Goal: Communication & Community: Answer question/provide support

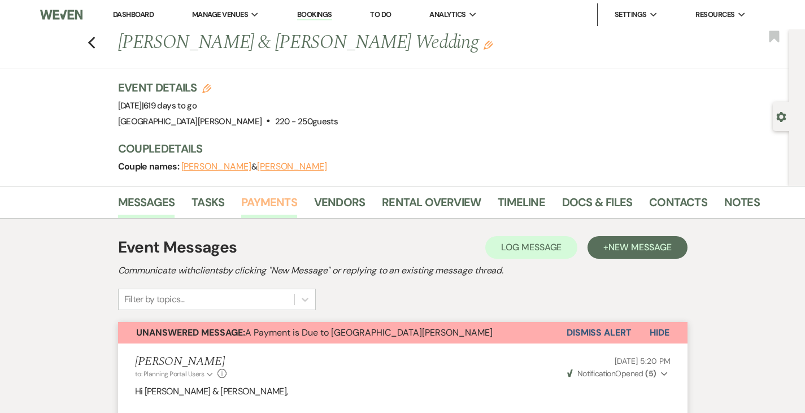
click at [243, 203] on link "Payments" at bounding box center [269, 205] width 56 height 25
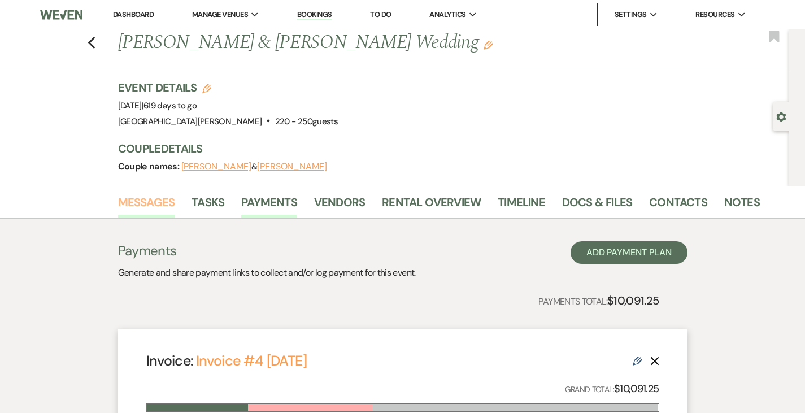
click at [118, 203] on link "Messages" at bounding box center [146, 205] width 57 height 25
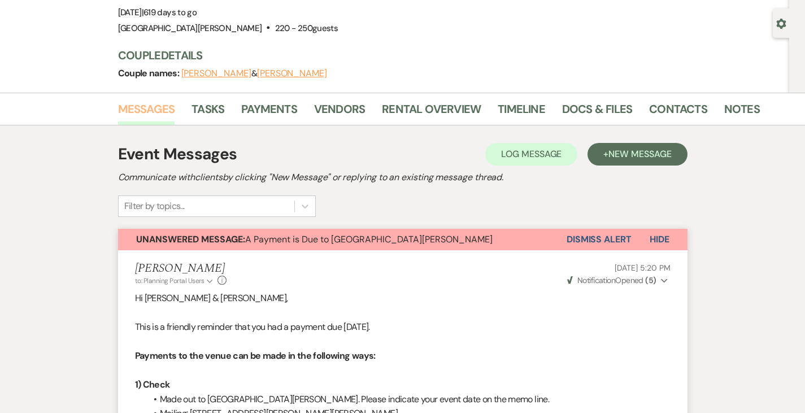
scroll to position [101, 0]
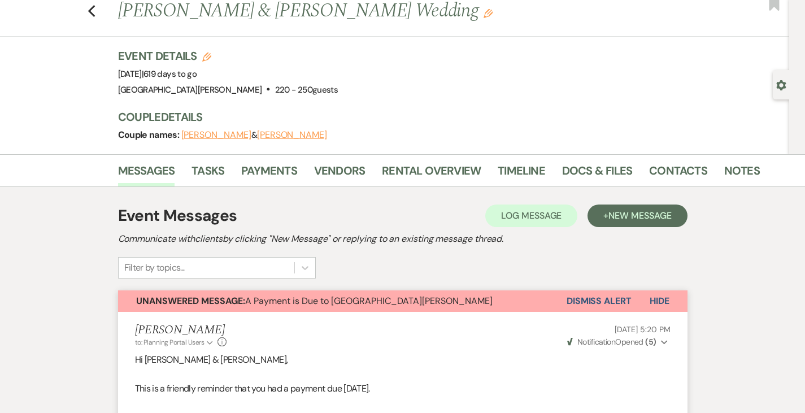
scroll to position [0, 0]
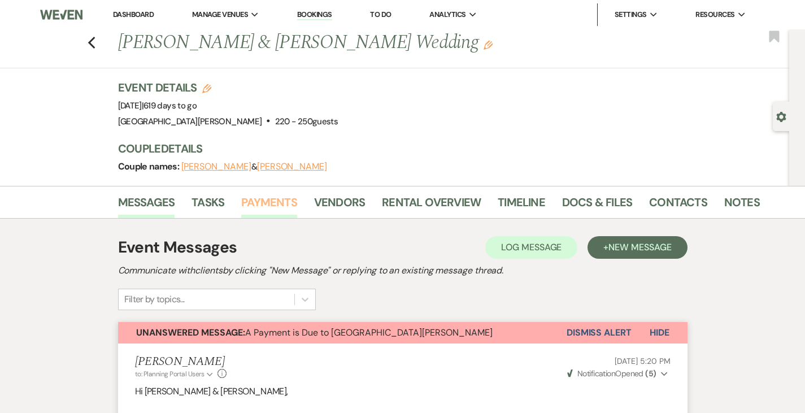
click at [241, 201] on link "Payments" at bounding box center [269, 205] width 56 height 25
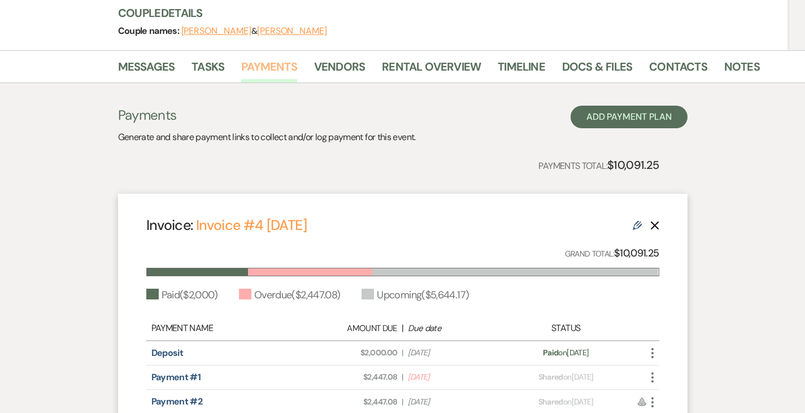
scroll to position [137, 0]
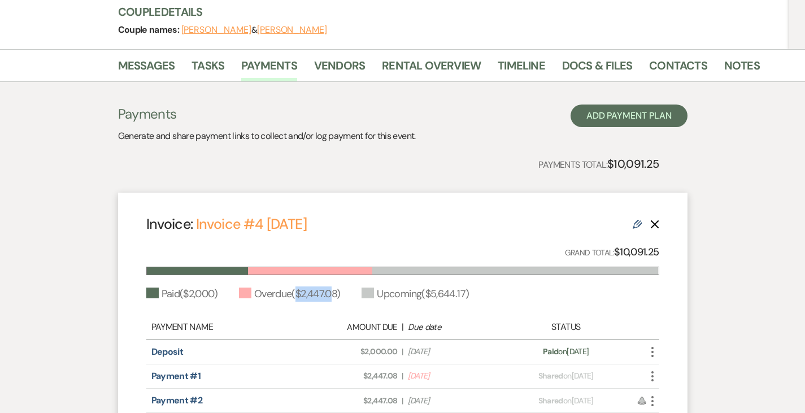
drag, startPoint x: 264, startPoint y: 292, endPoint x: 303, endPoint y: 289, distance: 38.5
click at [303, 289] on div "Overdue ( $2,447.08 )" at bounding box center [290, 294] width 102 height 15
click at [118, 71] on link "Messages" at bounding box center [146, 69] width 57 height 25
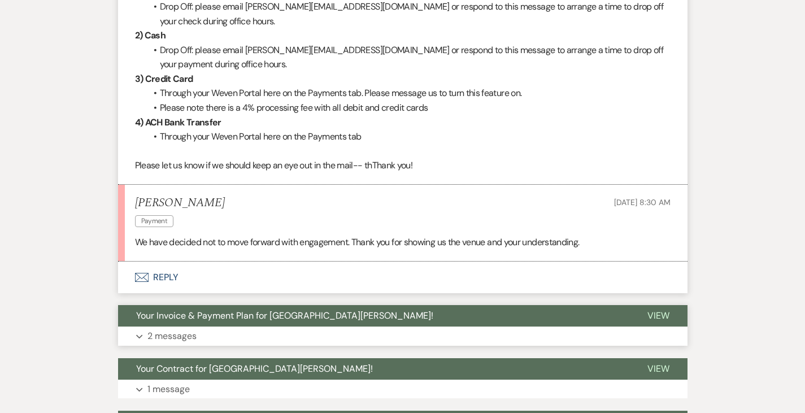
scroll to position [515, 0]
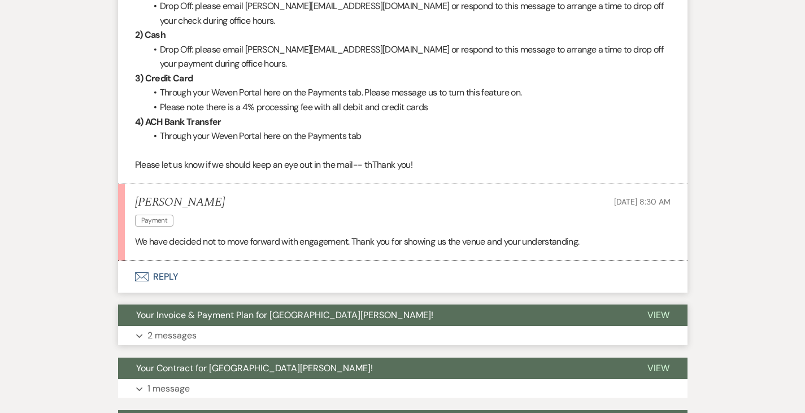
click at [183, 326] on button "Expand 2 messages" at bounding box center [403, 335] width 570 height 19
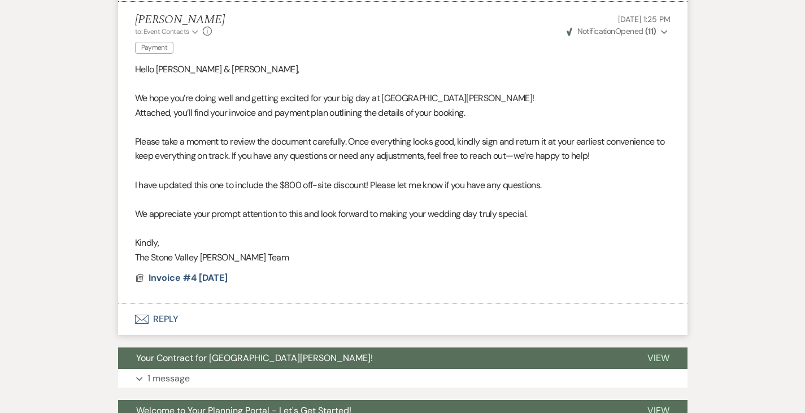
scroll to position [1201, 0]
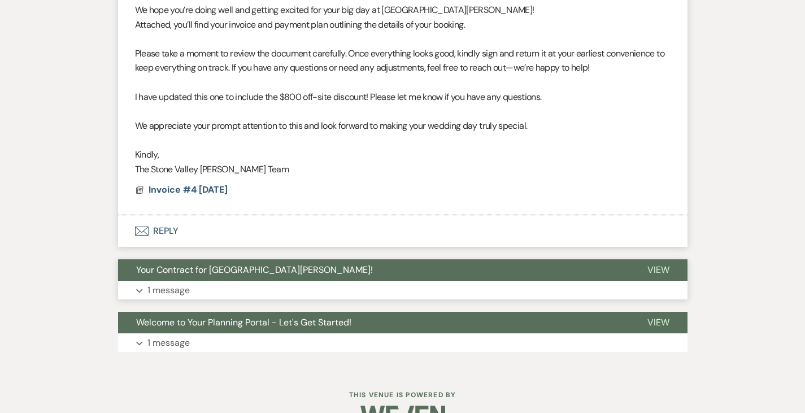
click at [262, 259] on button "Your Contract for Stone Valley Meadows!" at bounding box center [373, 269] width 511 height 21
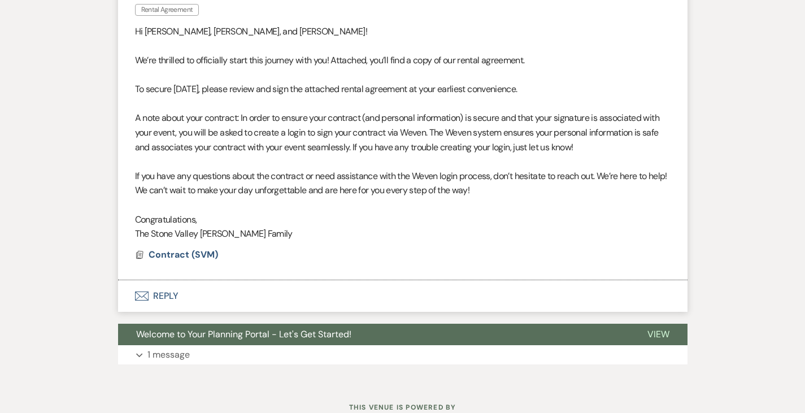
scroll to position [1530, 0]
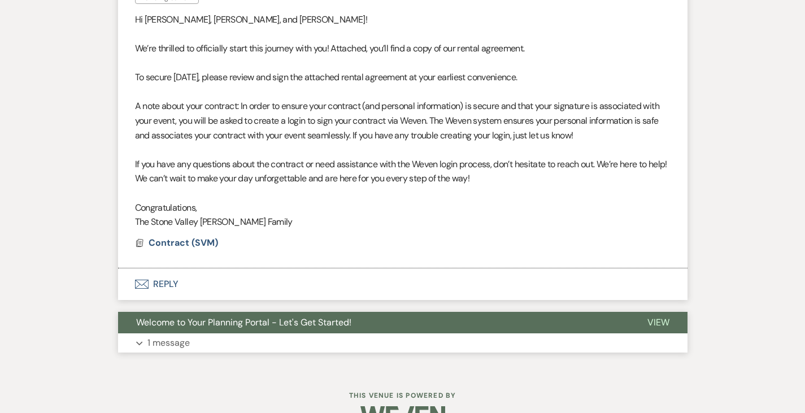
click at [193, 333] on button "Expand 1 message" at bounding box center [403, 342] width 570 height 19
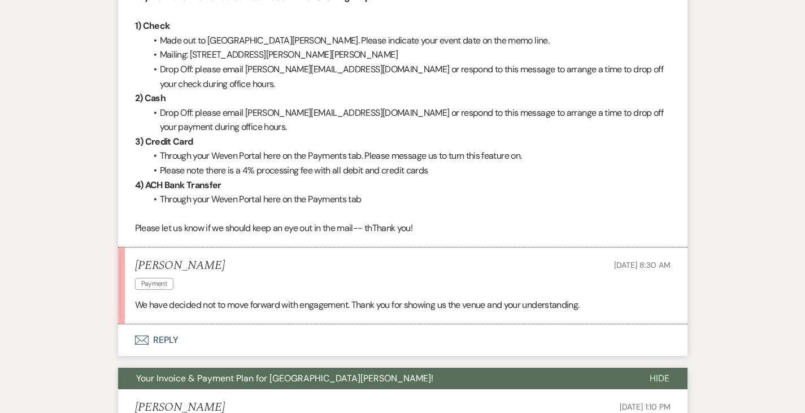
scroll to position [582, 0]
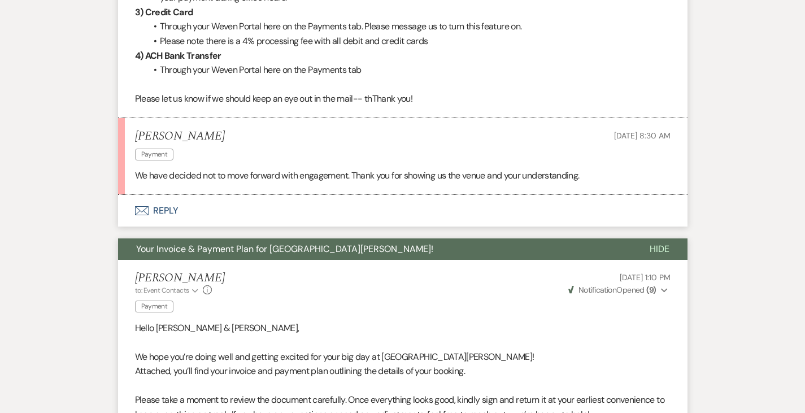
click at [118, 195] on button "Envelope Reply" at bounding box center [403, 211] width 570 height 32
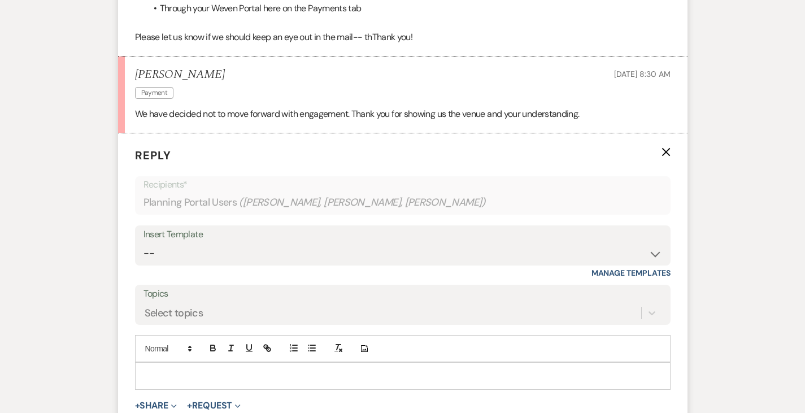
scroll to position [649, 0]
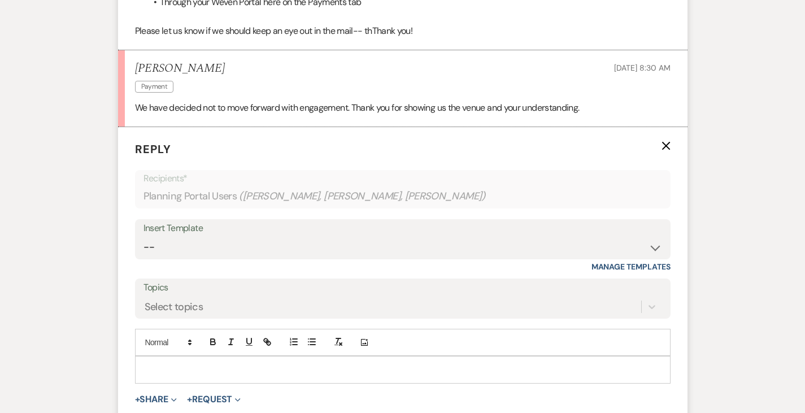
click at [245, 357] on div at bounding box center [403, 370] width 535 height 26
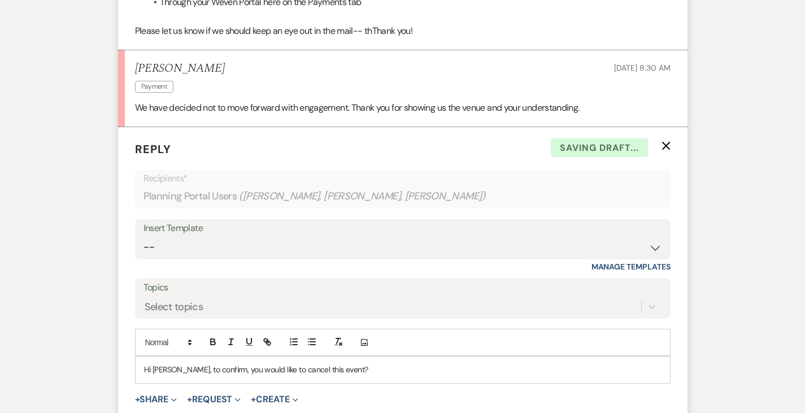
click at [265, 363] on p "Hi Logan, to confirm, you would like to cancel this event?" at bounding box center [403, 369] width 518 height 12
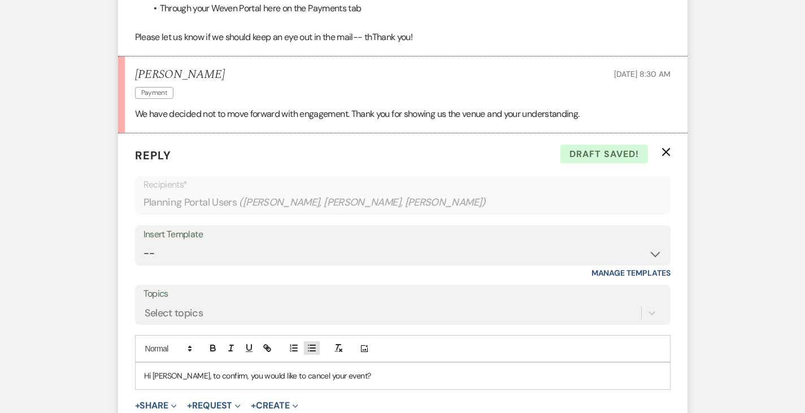
scroll to position [658, 0]
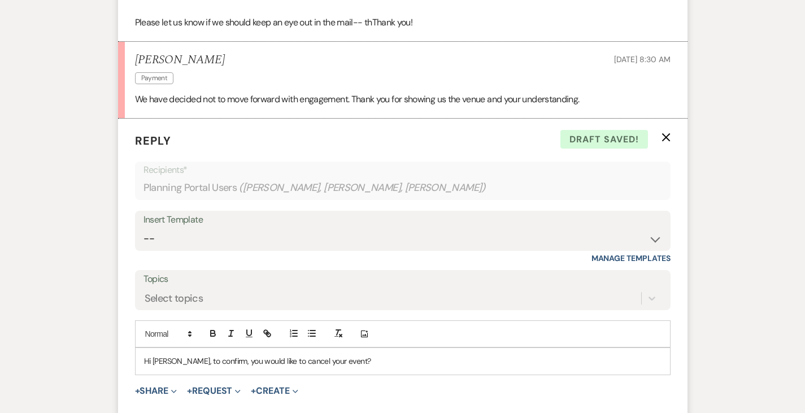
click at [292, 355] on p "Hi Logan, to confirm, you would like to cancel your event?" at bounding box center [403, 361] width 518 height 12
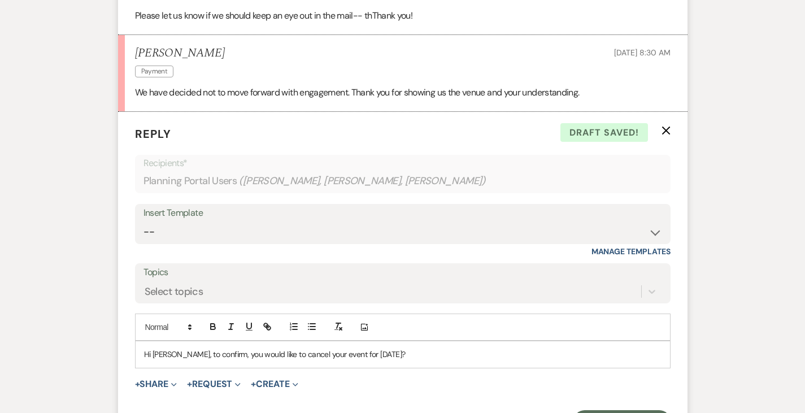
scroll to position [671, 0]
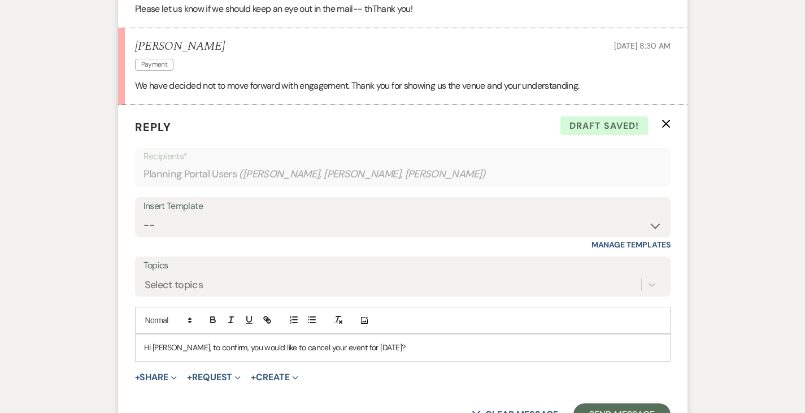
click at [374, 341] on p "Hi Logan, to confirm, you would like to cancel your event for 4/24/27?" at bounding box center [403, 347] width 518 height 12
click at [635, 404] on button "Send Message" at bounding box center [622, 415] width 97 height 23
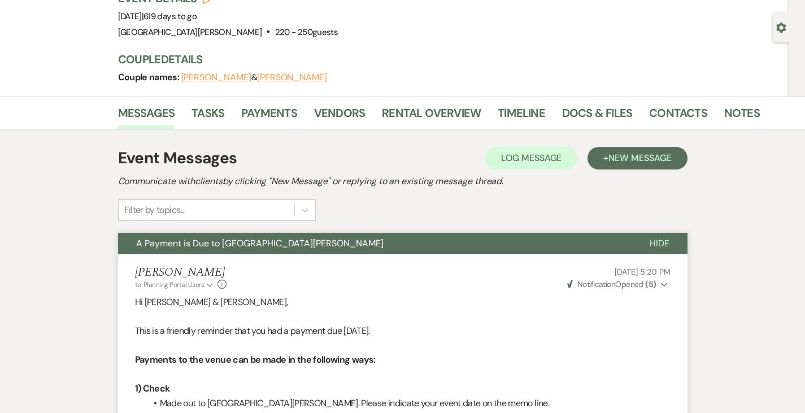
scroll to position [0, 0]
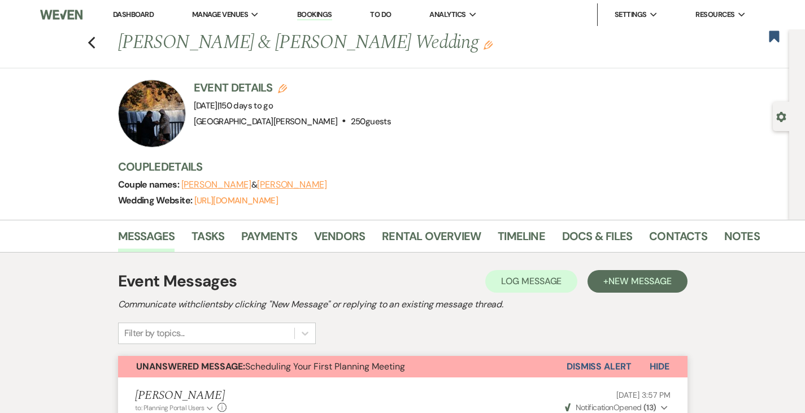
click at [141, 14] on link "Dashboard" at bounding box center [133, 15] width 41 height 10
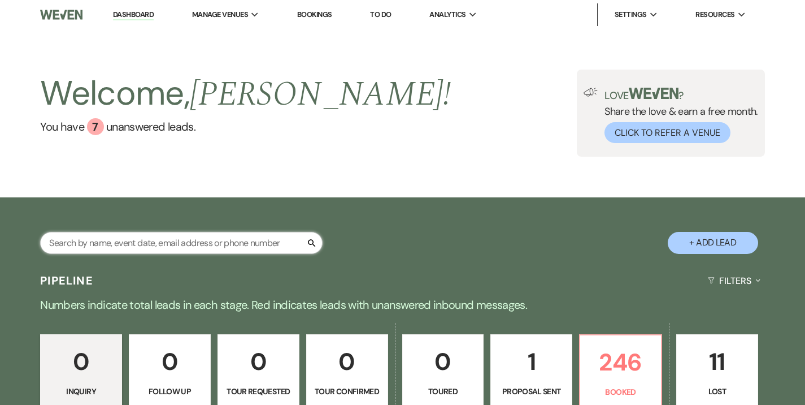
click at [233, 244] on input "text" at bounding box center [181, 243] width 283 height 22
type input "rieman"
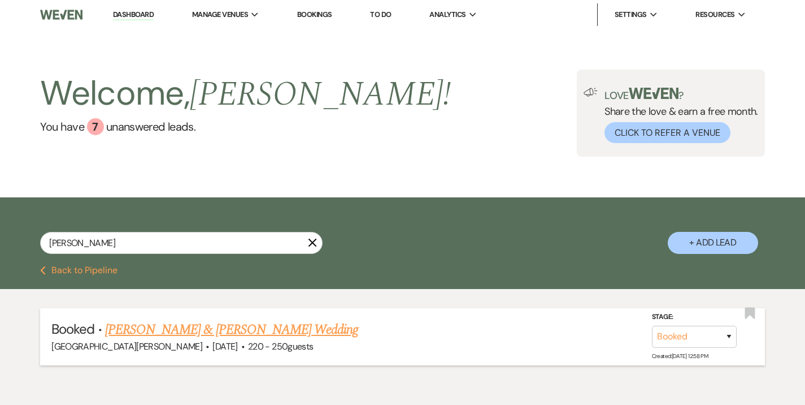
click at [227, 328] on link "Kimberly Gooch & Logan Rieman's Wedding" at bounding box center [231, 329] width 253 height 20
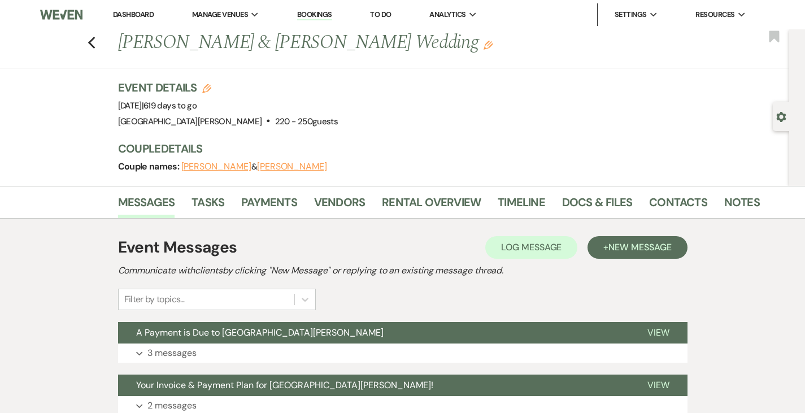
scroll to position [28, 0]
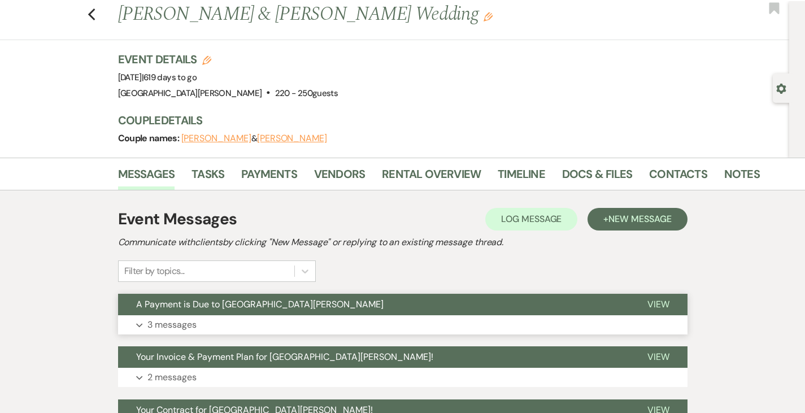
click at [190, 319] on button "Expand 3 messages" at bounding box center [403, 324] width 570 height 19
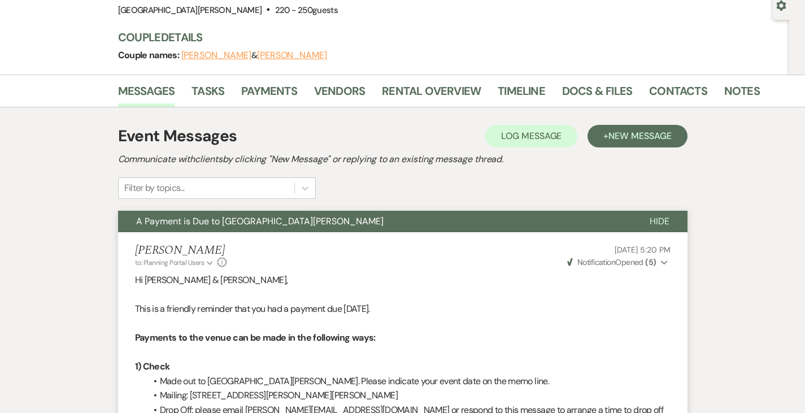
scroll to position [0, 0]
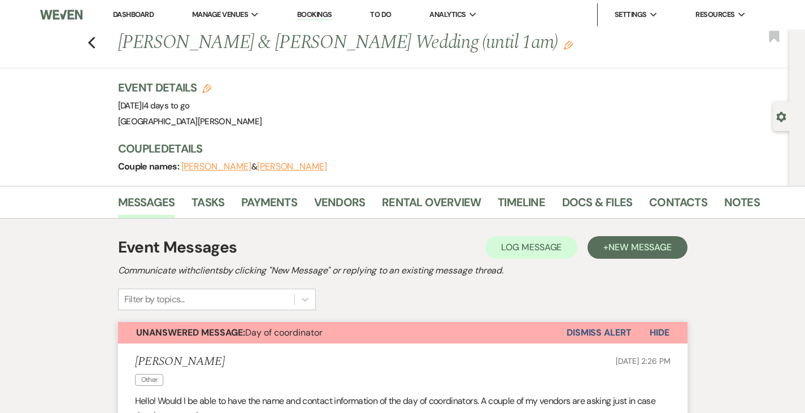
click at [615, 333] on button "Dismiss Alert" at bounding box center [599, 332] width 65 height 21
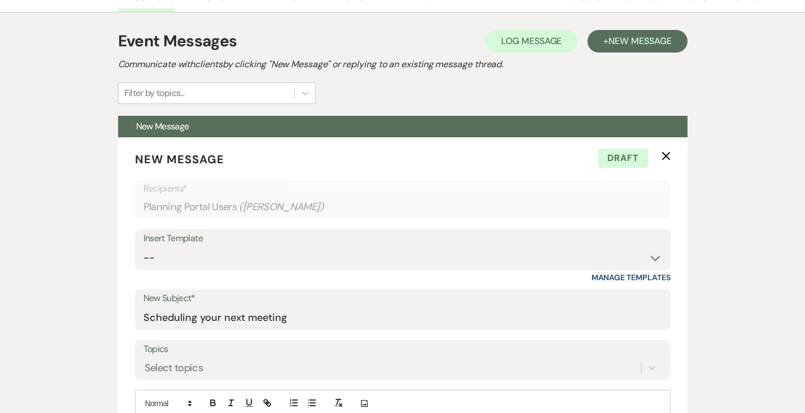
scroll to position [277, 0]
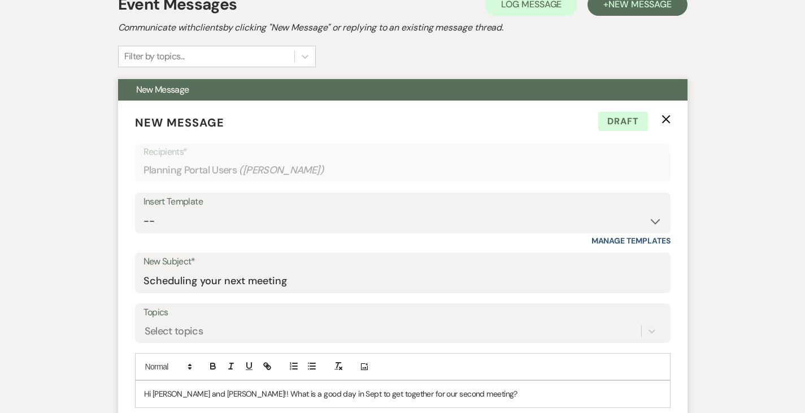
click at [671, 115] on icon "X" at bounding box center [666, 119] width 9 height 9
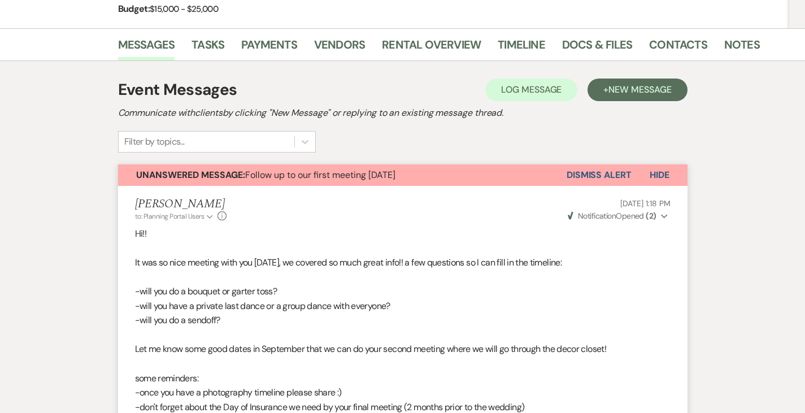
scroll to position [163, 0]
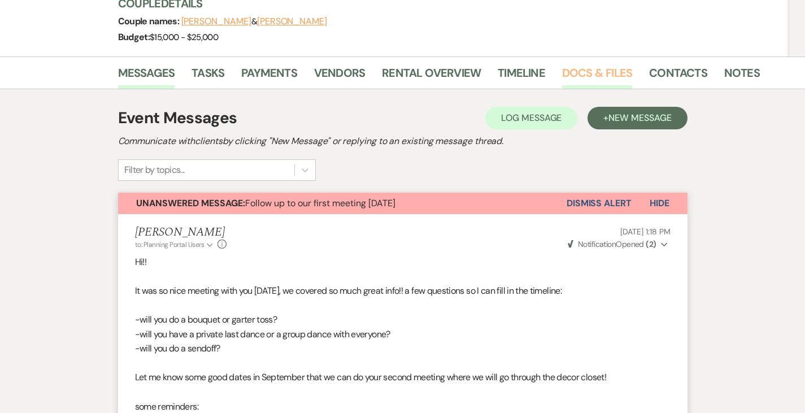
click at [562, 76] on link "Docs & Files" at bounding box center [597, 76] width 70 height 25
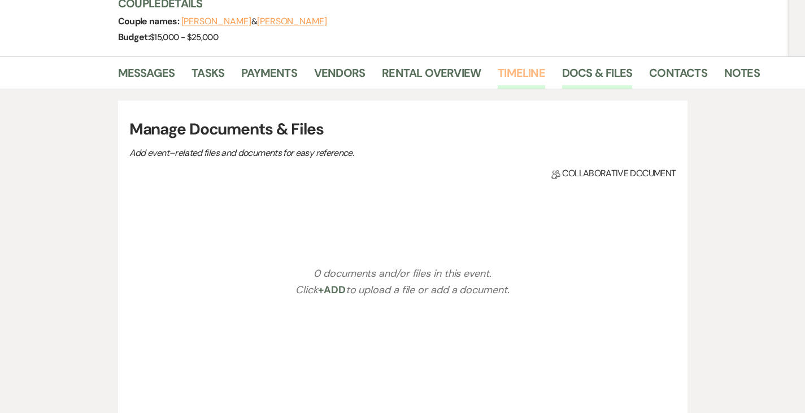
click at [498, 77] on link "Timeline" at bounding box center [521, 76] width 47 height 25
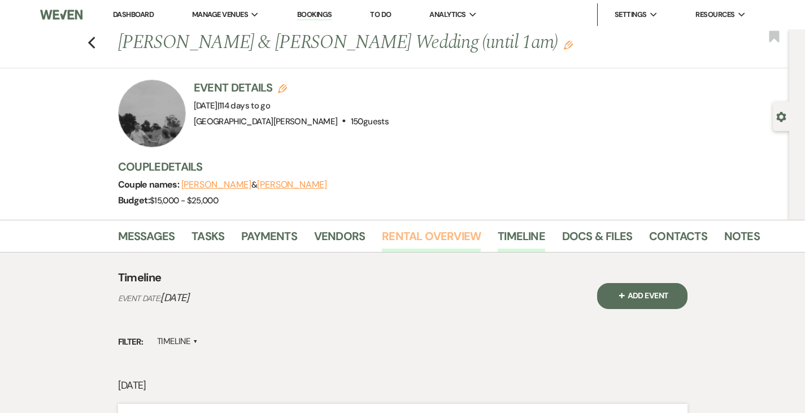
click at [387, 242] on link "Rental Overview" at bounding box center [431, 239] width 99 height 25
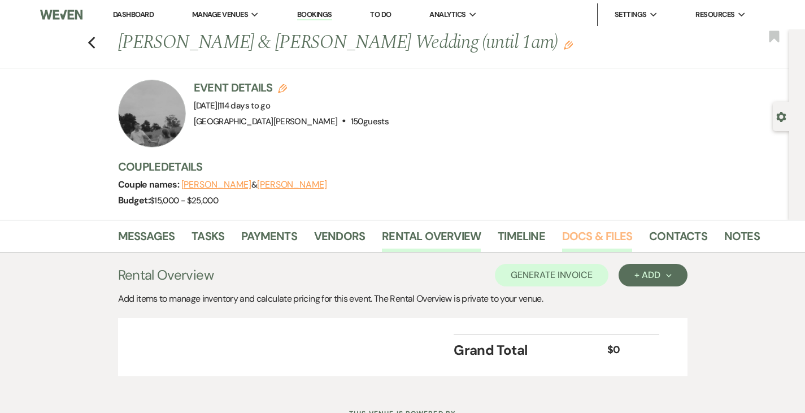
click at [562, 242] on link "Docs & Files" at bounding box center [597, 239] width 70 height 25
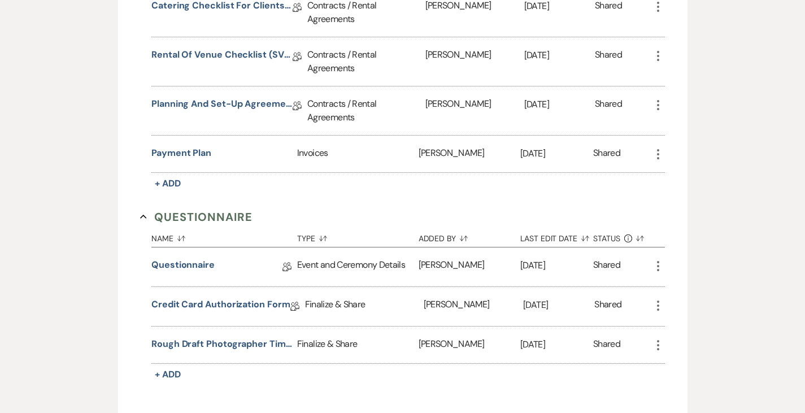
scroll to position [870, 0]
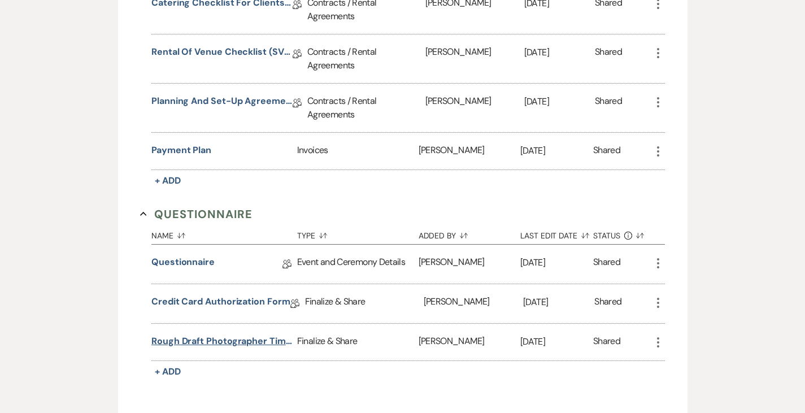
click at [197, 335] on button "Rough Draft Photographer Timeline" at bounding box center [221, 342] width 141 height 14
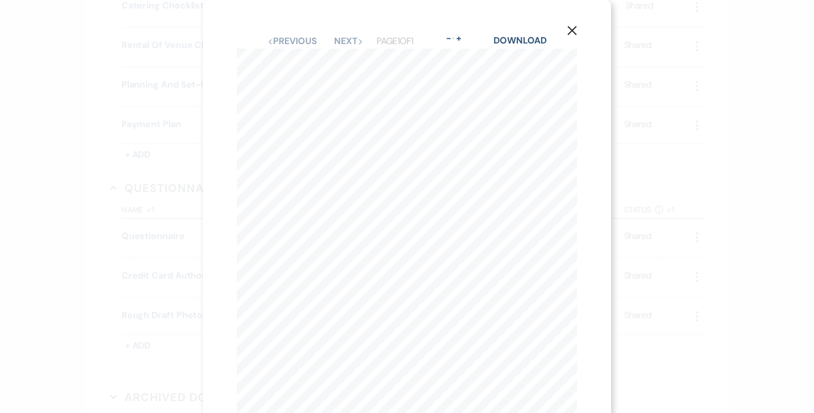
click at [573, 27] on icon "X" at bounding box center [572, 30] width 10 height 10
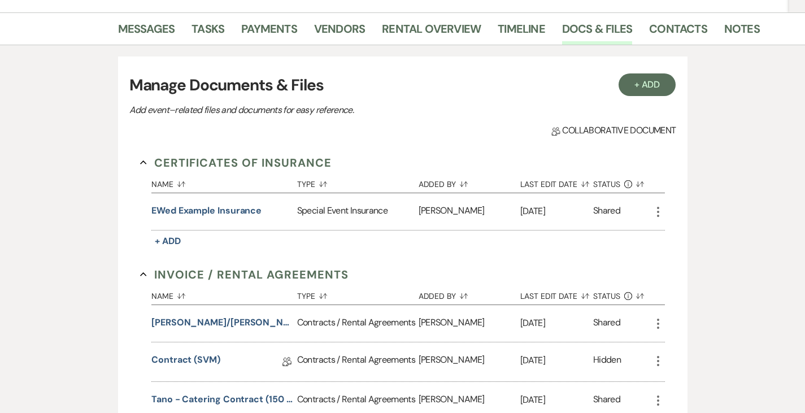
scroll to position [0, 0]
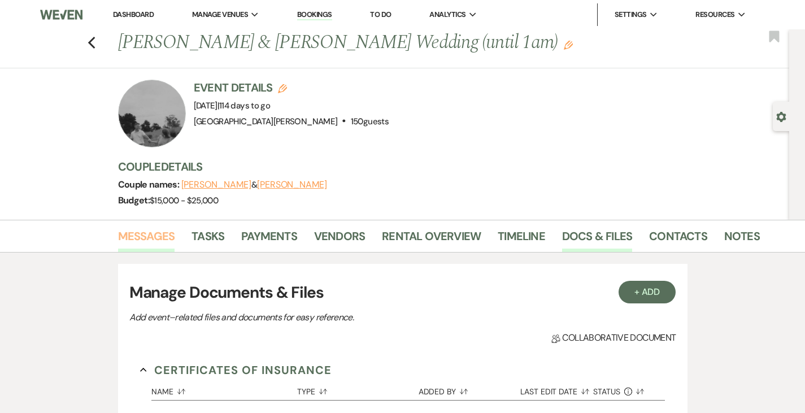
click at [118, 241] on link "Messages" at bounding box center [146, 239] width 57 height 25
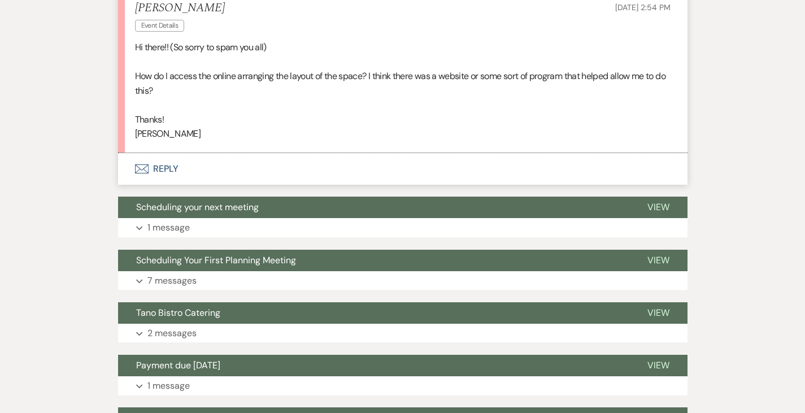
scroll to position [1552, 0]
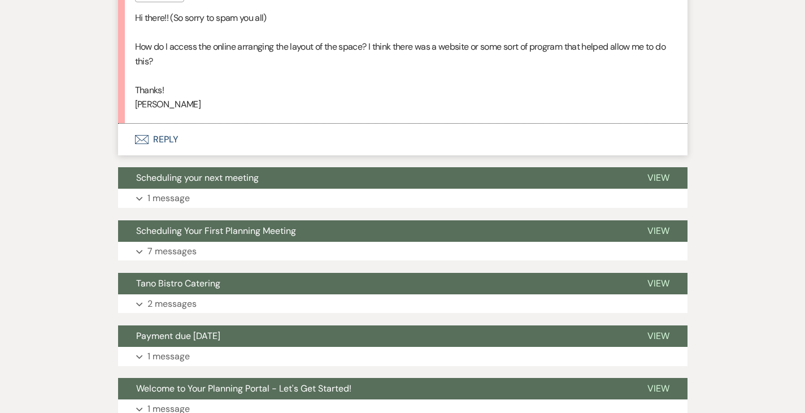
click at [128, 124] on button "Envelope Reply" at bounding box center [403, 140] width 570 height 32
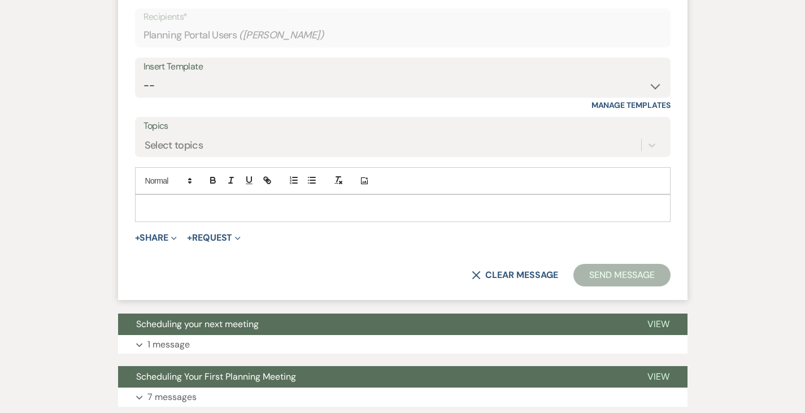
scroll to position [1719, 0]
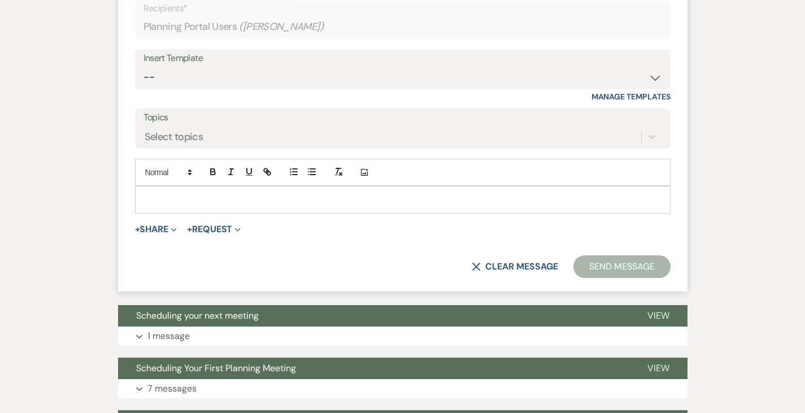
click at [234, 193] on p at bounding box center [403, 199] width 518 height 12
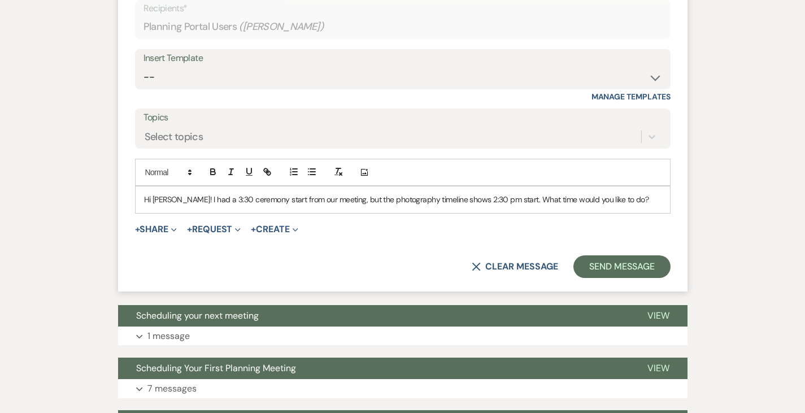
click at [144, 193] on p "Hi [PERSON_NAME]! I had a 3:30 ceremony start from our meeting, but the photogr…" at bounding box center [403, 199] width 518 height 12
click at [591, 193] on p "Hi [PERSON_NAME]! I had a 3:30 ceremony start from our meeting, but the photogr…" at bounding box center [403, 199] width 518 height 12
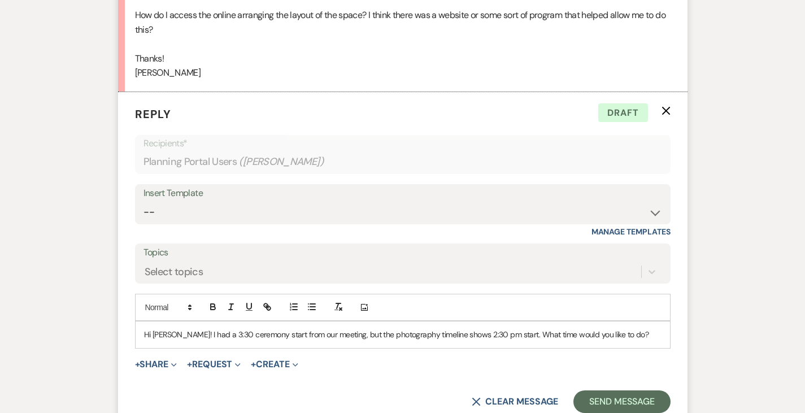
scroll to position [1584, 0]
click at [305, 328] on p "Hi [PERSON_NAME]! I had a 3:30 ceremony start from our meeting, but the photogr…" at bounding box center [403, 334] width 518 height 12
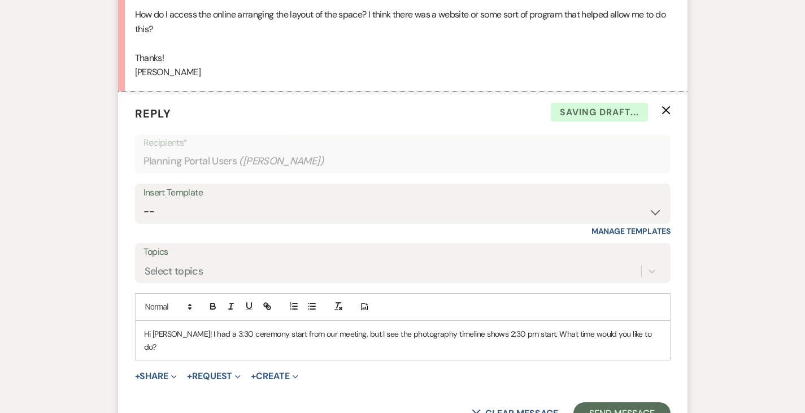
click at [378, 328] on p "Hi [PERSON_NAME]! I had a 3:30 ceremony start from our meeting, but I see the p…" at bounding box center [403, 340] width 518 height 25
drag, startPoint x: 483, startPoint y: 319, endPoint x: 600, endPoint y: 312, distance: 116.6
click at [600, 321] on div "Hi [PERSON_NAME]! I had a 3:30 ceremony start from our meeting, but I see the p…" at bounding box center [403, 340] width 535 height 39
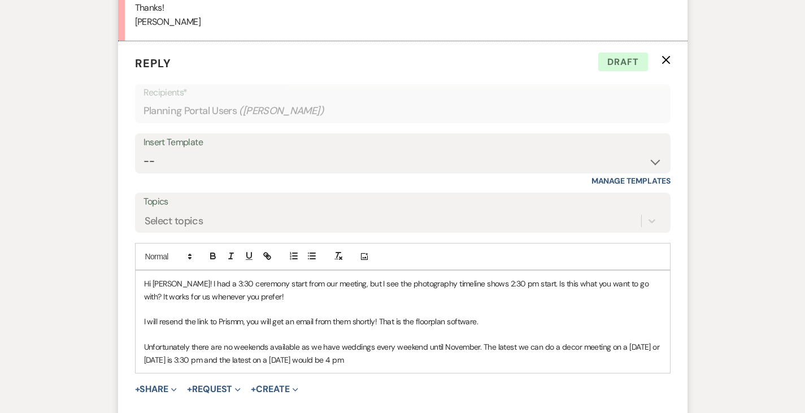
scroll to position [1635, 0]
drag, startPoint x: 120, startPoint y: 344, endPoint x: 294, endPoint y: 357, distance: 173.9
click at [294, 357] on div "Hi [PERSON_NAME]! I had a 3:30 ceremony start from our meeting, but I see the p…" at bounding box center [403, 321] width 535 height 102
click at [255, 350] on p "Unfortunately there are no weekends available as we have weddings every weekend…" at bounding box center [403, 352] width 518 height 25
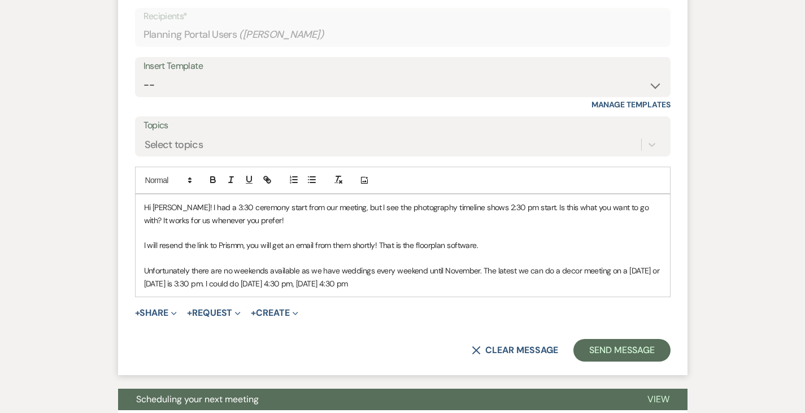
scroll to position [1712, 0]
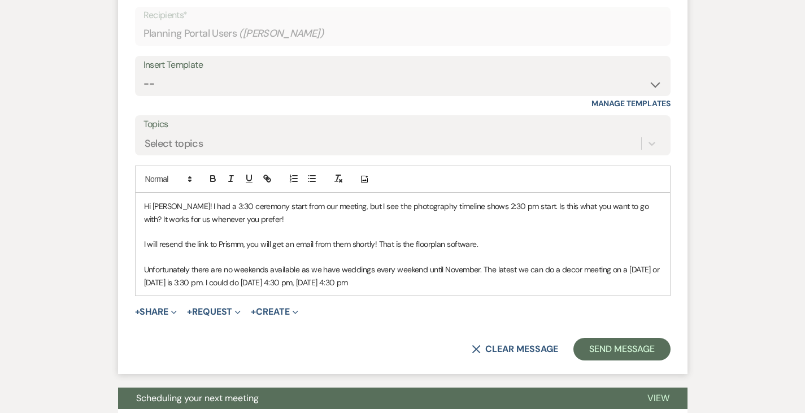
click at [144, 268] on p "Unfortunately there are no weekends available as we have weddings every weekend…" at bounding box center [403, 275] width 518 height 25
click at [353, 270] on p "Unfortunately there are no weekends available as we have weddings every weekend…" at bounding box center [403, 275] width 518 height 25
click at [250, 268] on p "Unfortunately there are no weekends available as we have weddings every weekend…" at bounding box center [403, 275] width 518 height 25
click at [359, 270] on p "Unfortunately there are no weekends available as we have weddings every weekend…" at bounding box center [403, 275] width 518 height 25
click at [648, 338] on button "Send Message" at bounding box center [622, 349] width 97 height 23
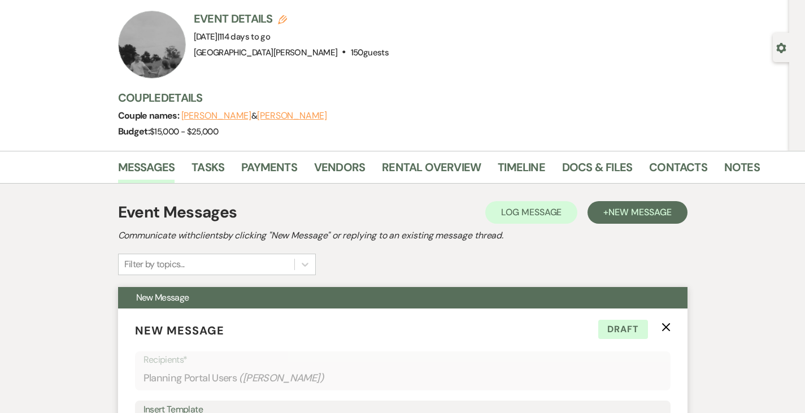
scroll to position [73, 0]
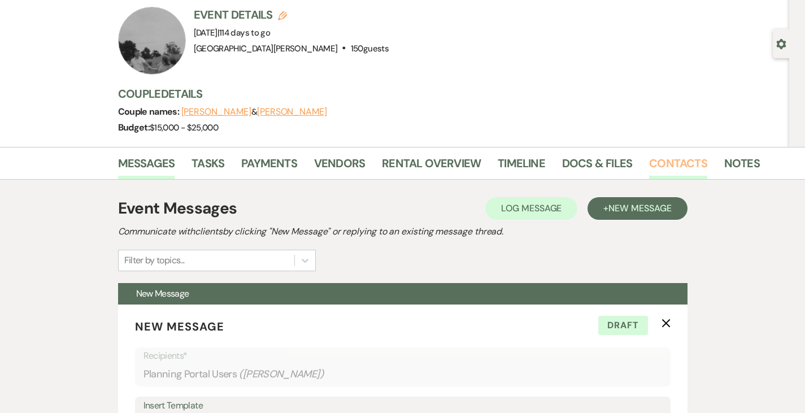
click at [649, 171] on link "Contacts" at bounding box center [678, 166] width 58 height 25
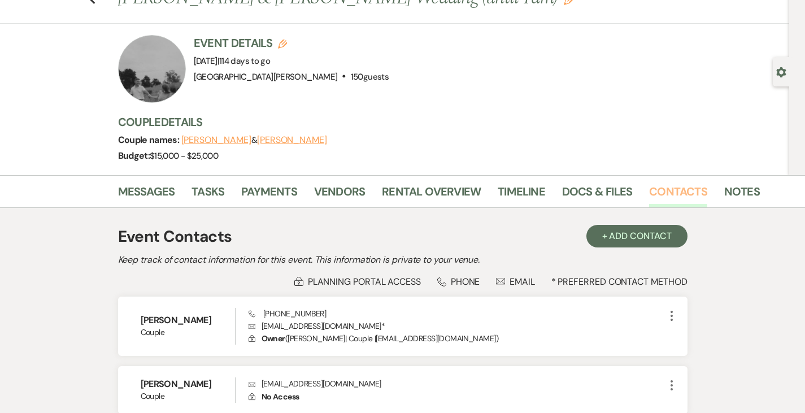
scroll to position [52, 0]
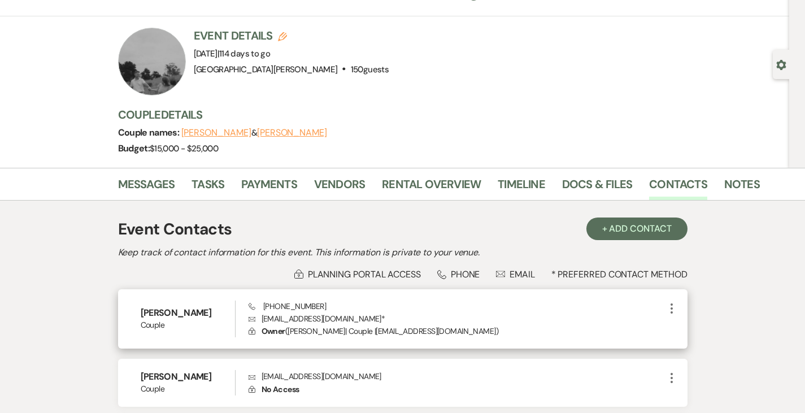
click at [286, 320] on p "Envelope [EMAIL_ADDRESS][DOMAIN_NAME] *" at bounding box center [457, 319] width 417 height 12
copy p "[EMAIL_ADDRESS][DOMAIN_NAME] *"
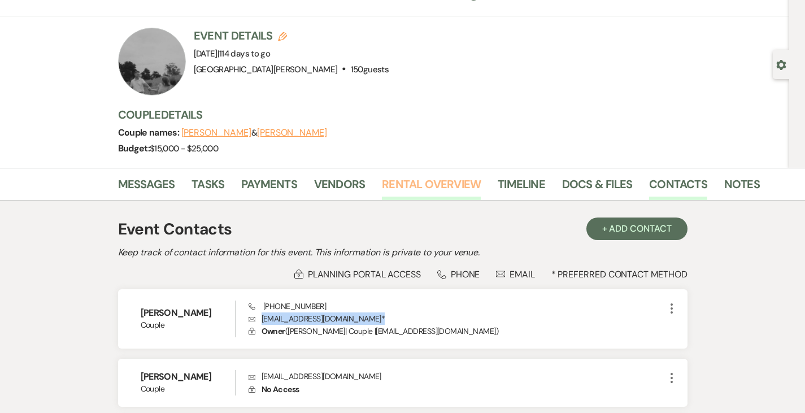
scroll to position [0, 0]
